Goal: Task Accomplishment & Management: Use online tool/utility

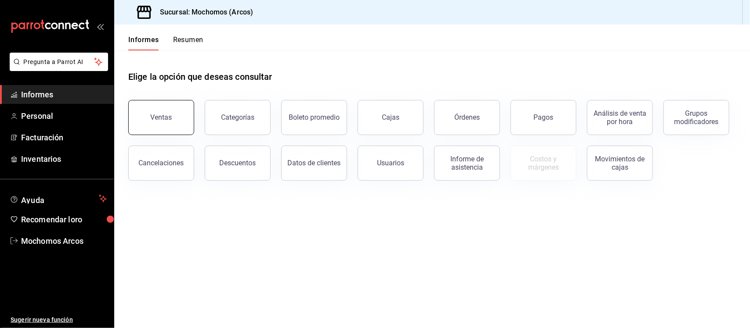
click at [161, 119] on font "Ventas" at bounding box center [162, 117] width 22 height 8
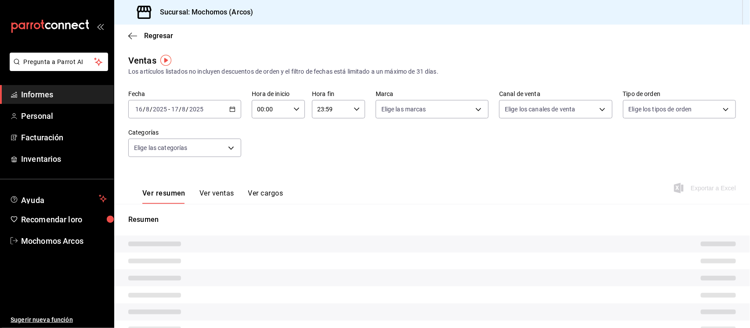
type input "02:00"
type input "02:59"
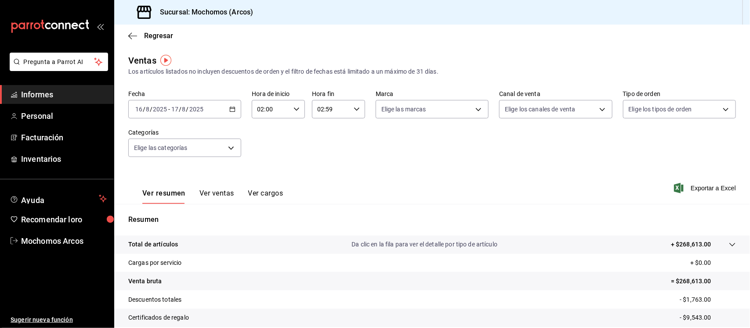
click at [231, 105] on div "2025-08-16 16 / 8 / 2025 - 2025-08-17 17 / 8 / 2025" at bounding box center [184, 109] width 113 height 18
click at [231, 109] on icon "button" at bounding box center [232, 109] width 6 height 6
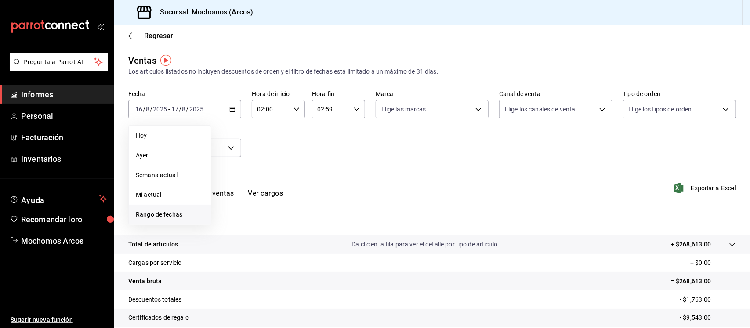
click at [171, 213] on font "Rango de fechas" at bounding box center [159, 214] width 47 height 7
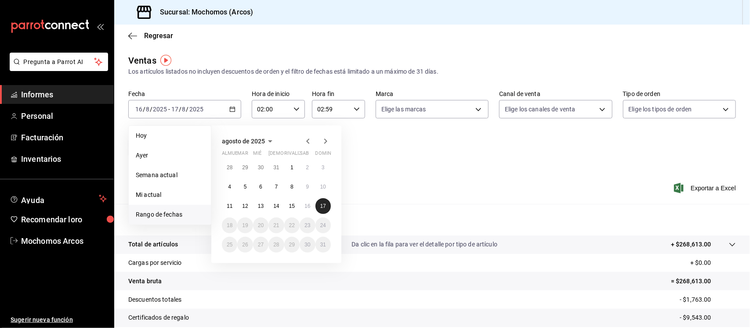
click at [324, 203] on font "17" at bounding box center [323, 206] width 6 height 6
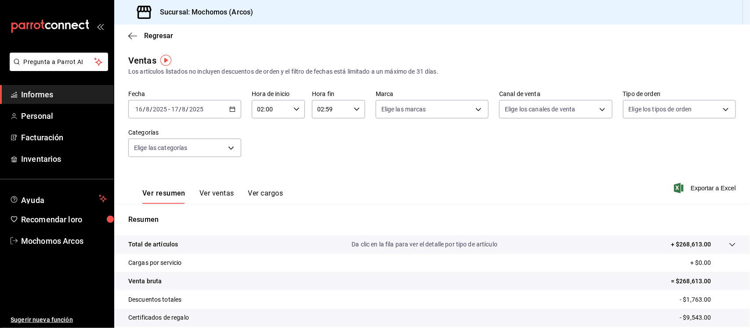
click at [293, 108] on icon "button" at bounding box center [296, 109] width 6 height 6
click at [260, 150] on font "05" at bounding box center [263, 153] width 7 height 7
type input "05:00"
click at [264, 151] on font "05" at bounding box center [263, 153] width 7 height 7
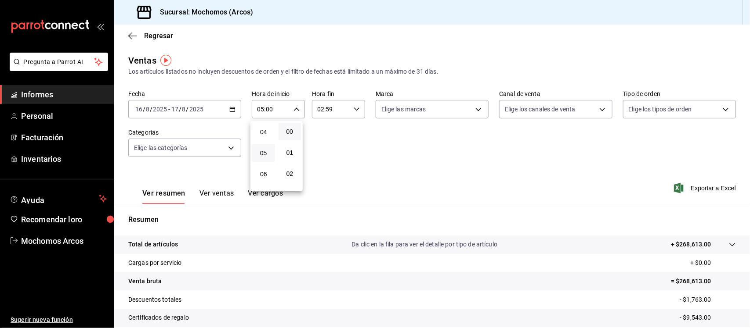
click at [354, 109] on div at bounding box center [375, 164] width 750 height 328
click at [353, 109] on icon "button" at bounding box center [356, 109] width 6 height 6
click at [323, 130] on font "00" at bounding box center [322, 131] width 7 height 7
type input "00:59"
click at [675, 186] on div at bounding box center [375, 164] width 750 height 328
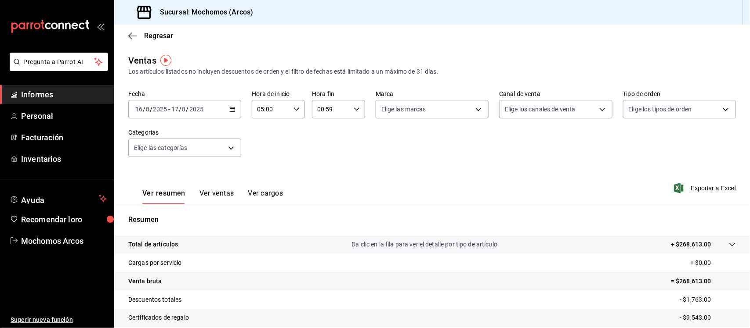
click at [232, 108] on \(Stroke\) "button" at bounding box center [232, 108] width 5 height 0
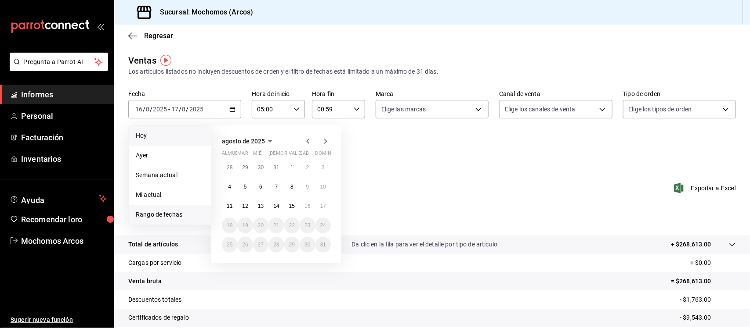
click at [143, 135] on font "Hoy" at bounding box center [141, 135] width 11 height 7
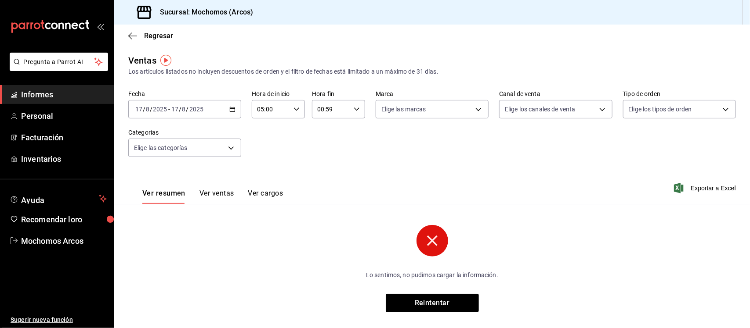
click at [230, 108] on icon "button" at bounding box center [232, 109] width 6 height 6
click at [143, 132] on font "Hoy" at bounding box center [141, 135] width 11 height 7
click at [418, 304] on font "Reintentar" at bounding box center [432, 303] width 35 height 8
click at [132, 36] on icon "button" at bounding box center [132, 36] width 9 height 8
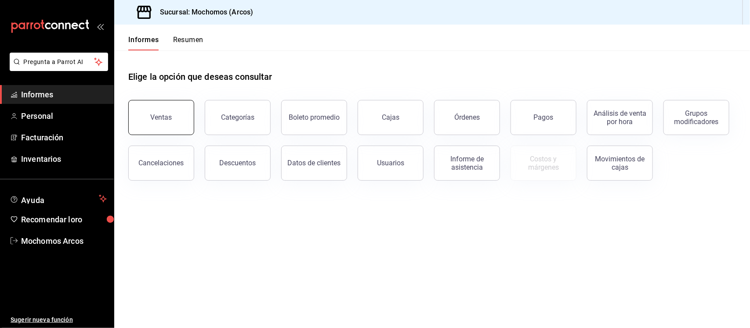
click at [160, 111] on button "Ventas" at bounding box center [161, 117] width 66 height 35
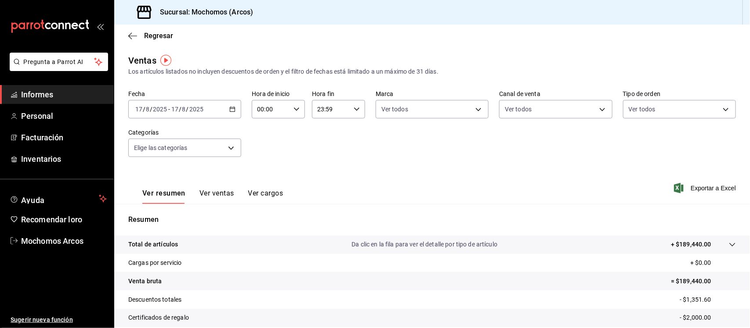
click at [293, 105] on div "00:00 Hora de inicio" at bounding box center [278, 109] width 53 height 18
click at [264, 144] on font "05" at bounding box center [263, 147] width 7 height 7
click at [263, 166] on font "06" at bounding box center [263, 169] width 7 height 7
type input "06:00"
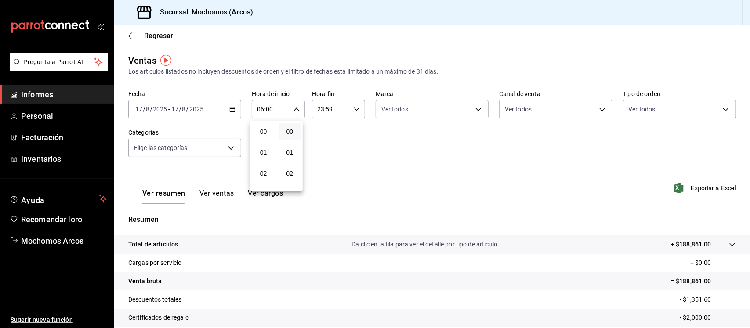
click at [295, 108] on div at bounding box center [375, 164] width 750 height 328
click at [295, 108] on icon "button" at bounding box center [296, 109] width 6 height 6
click at [261, 131] on font "06" at bounding box center [263, 134] width 7 height 7
click at [233, 145] on div at bounding box center [375, 164] width 750 height 328
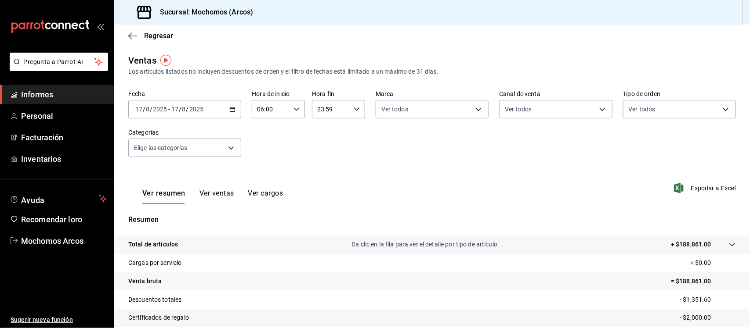
click at [230, 108] on icon "button" at bounding box center [232, 109] width 6 height 6
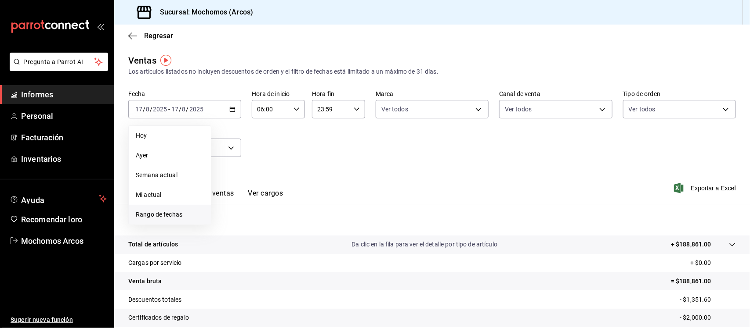
click at [149, 214] on font "Rango de fechas" at bounding box center [159, 214] width 47 height 7
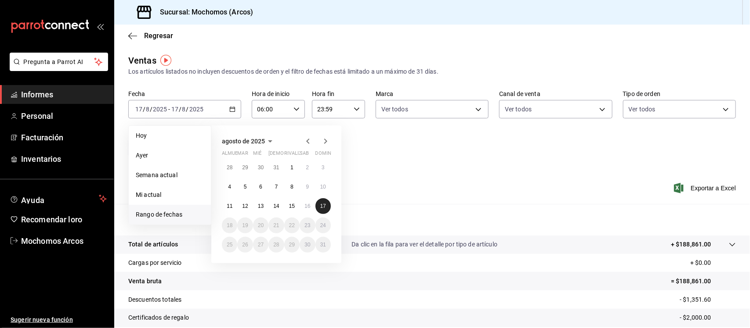
click at [321, 207] on font "17" at bounding box center [323, 206] width 6 height 6
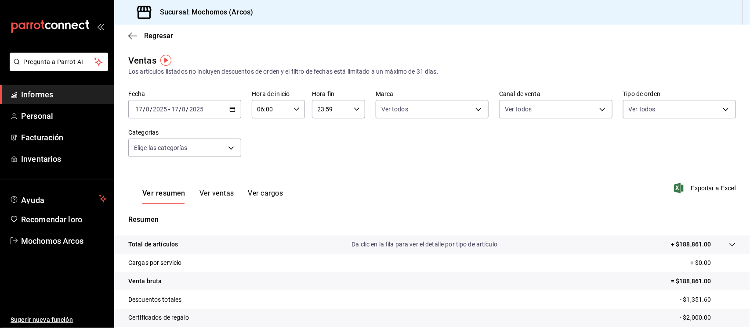
click at [321, 207] on div "Resumen Total de artículos Da clic en la fila para ver el detalle por tipo de a…" at bounding box center [431, 298] width 635 height 189
click at [132, 36] on icon "button" at bounding box center [132, 36] width 9 height 0
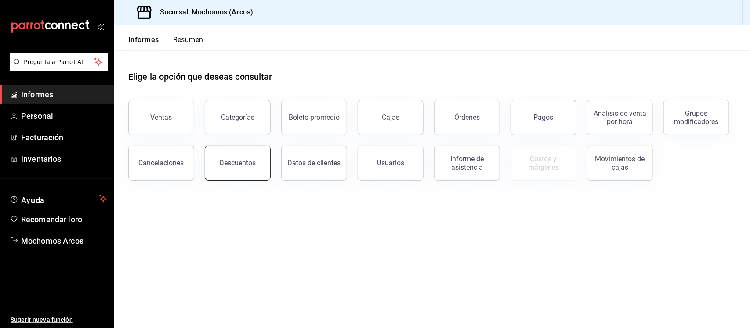
click at [249, 169] on button "Descuentos" at bounding box center [238, 163] width 66 height 35
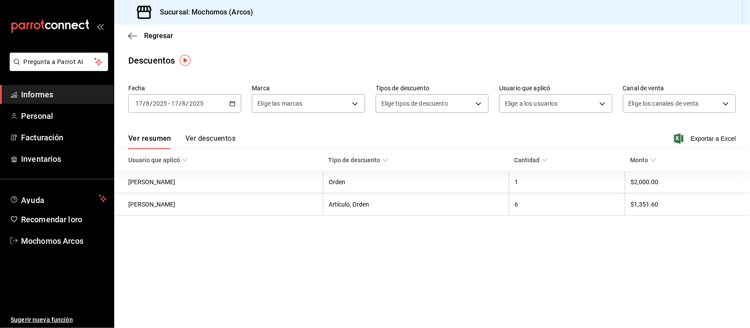
click at [232, 101] on icon "button" at bounding box center [232, 104] width 6 height 6
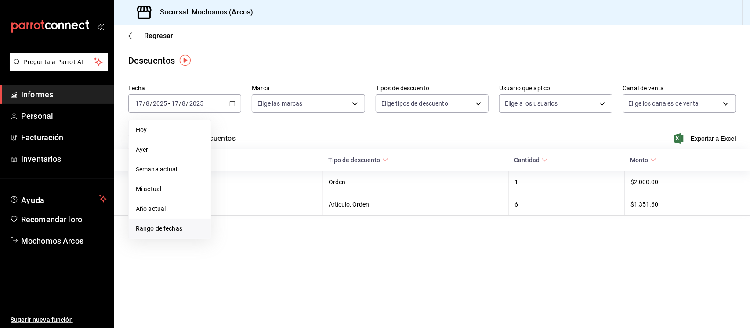
click at [152, 227] on font "Rango de fechas" at bounding box center [159, 228] width 47 height 7
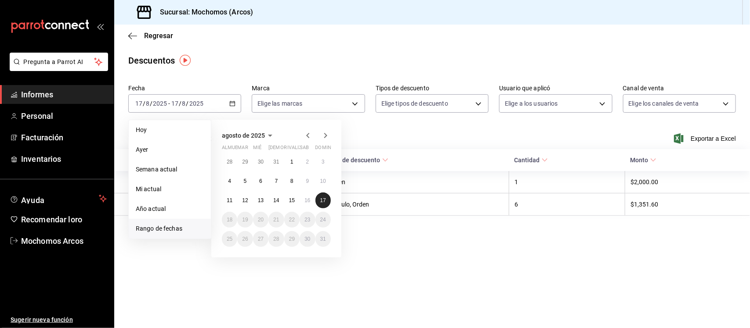
click at [321, 198] on font "17" at bounding box center [323, 201] width 6 height 6
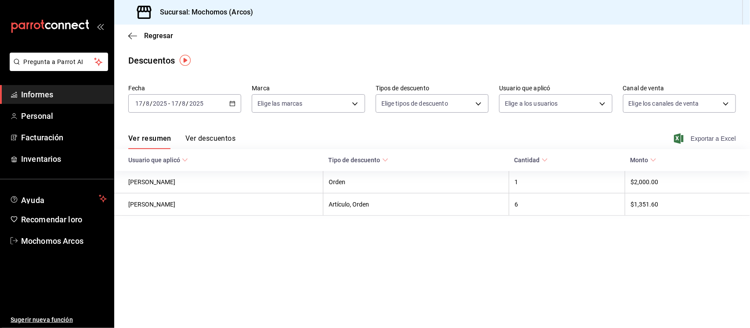
click at [706, 138] on font "Exportar a Excel" at bounding box center [712, 138] width 45 height 7
click at [130, 34] on icon "button" at bounding box center [132, 36] width 9 height 8
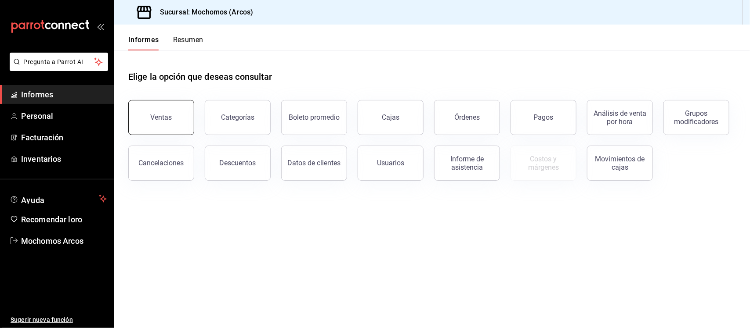
click at [179, 122] on button "Ventas" at bounding box center [161, 117] width 66 height 35
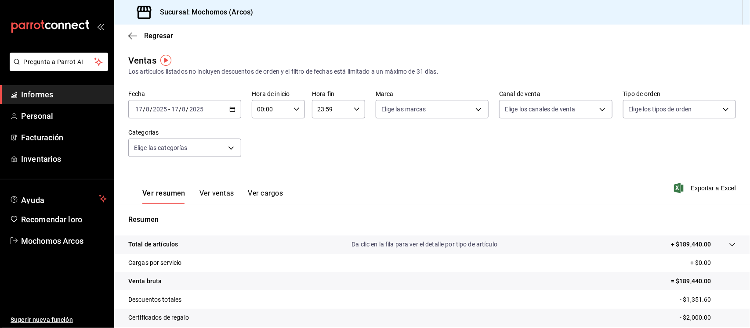
click at [230, 109] on icon "button" at bounding box center [232, 109] width 6 height 6
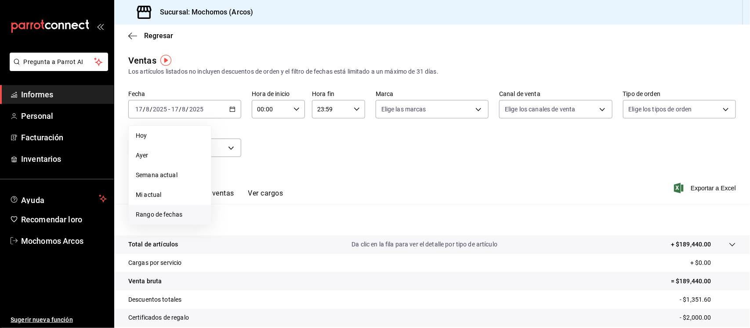
click at [169, 210] on span "Rango de fechas" at bounding box center [170, 214] width 68 height 9
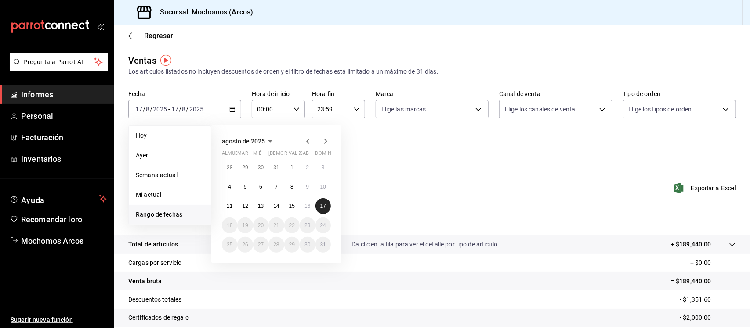
click at [324, 205] on font "17" at bounding box center [323, 206] width 6 height 6
click at [576, 192] on div "Ver resumen Ver ventas Ver cargos Exportar a Excel" at bounding box center [431, 186] width 635 height 36
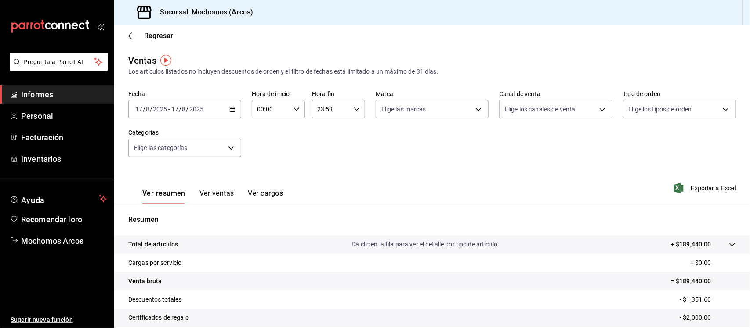
click at [293, 106] on icon "button" at bounding box center [296, 109] width 6 height 6
click at [263, 151] on font "05" at bounding box center [263, 154] width 7 height 7
click at [266, 129] on font "10" at bounding box center [263, 132] width 7 height 7
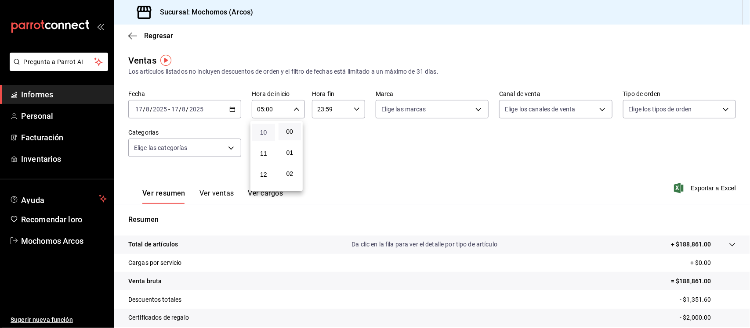
type input "10:00"
click at [230, 107] on div at bounding box center [375, 164] width 750 height 328
click at [233, 111] on \(Stroke\) "button" at bounding box center [232, 109] width 5 height 5
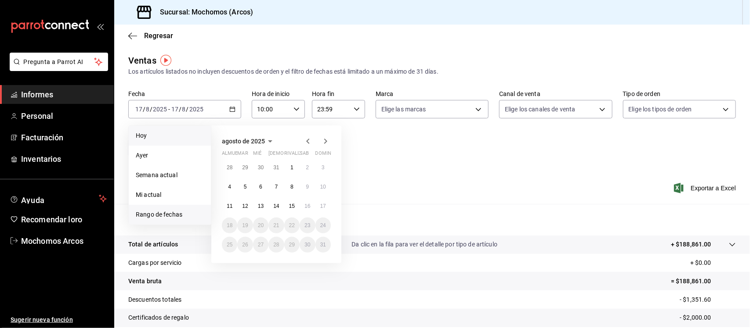
click at [140, 134] on font "Hoy" at bounding box center [141, 135] width 11 height 7
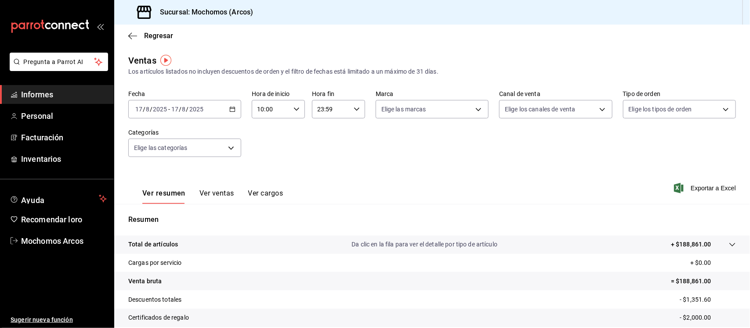
click at [134, 31] on div "Regresar" at bounding box center [431, 36] width 635 height 22
click at [130, 35] on icon "button" at bounding box center [132, 36] width 9 height 8
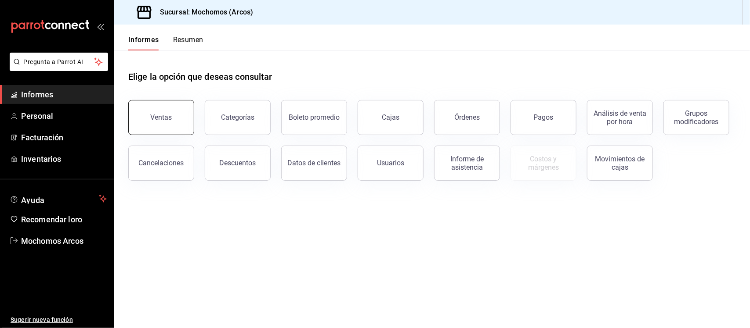
click at [161, 111] on button "Ventas" at bounding box center [161, 117] width 66 height 35
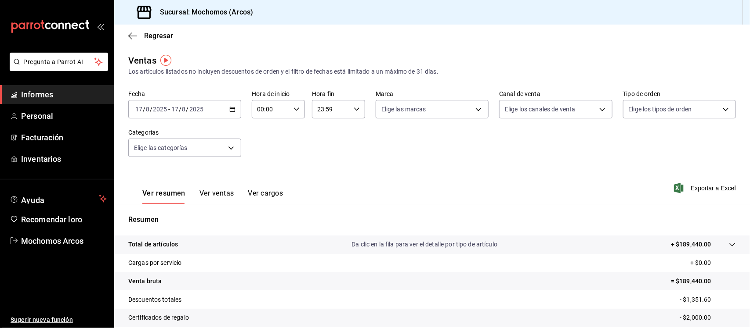
click at [231, 108] on icon "button" at bounding box center [232, 109] width 6 height 6
click at [143, 132] on font "Hoy" at bounding box center [141, 135] width 11 height 7
click at [293, 108] on icon "button" at bounding box center [296, 109] width 6 height 6
click at [263, 137] on font "05" at bounding box center [263, 140] width 7 height 7
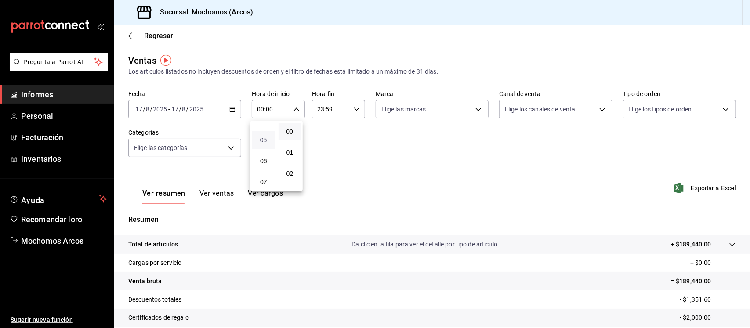
type input "05:00"
click at [724, 243] on div at bounding box center [375, 164] width 750 height 328
click at [224, 193] on font "Ver ventas" at bounding box center [216, 193] width 35 height 8
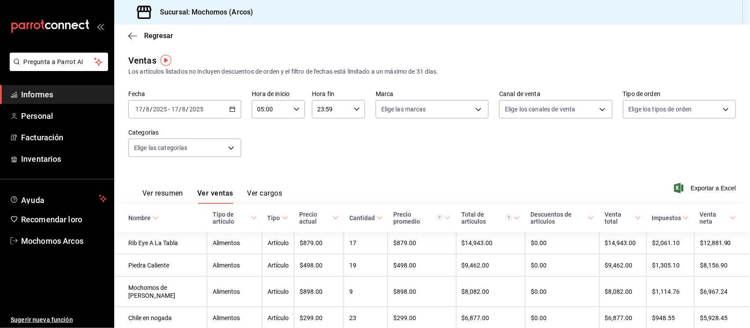
click at [270, 193] on font "Ver cargos" at bounding box center [264, 193] width 35 height 8
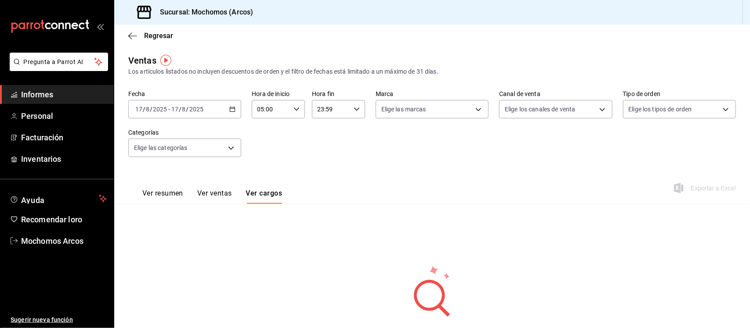
click at [159, 191] on font "Ver resumen" at bounding box center [162, 193] width 41 height 8
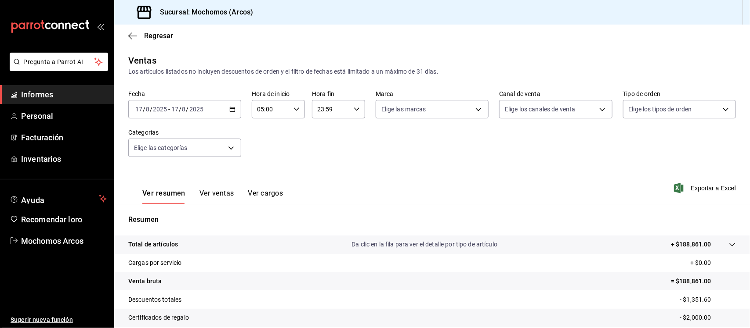
scroll to position [92, 0]
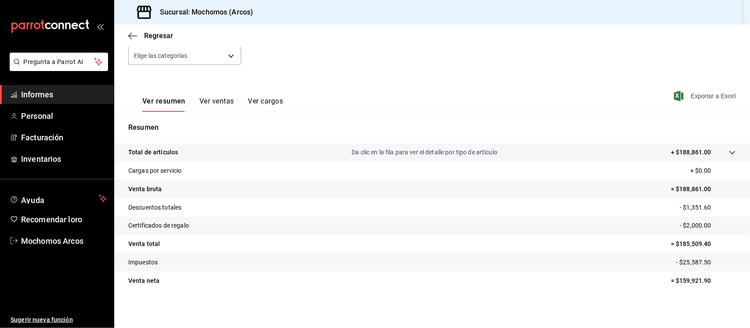
click at [674, 96] on icon "button" at bounding box center [679, 96] width 10 height 11
